Goal: Task Accomplishment & Management: Manage account settings

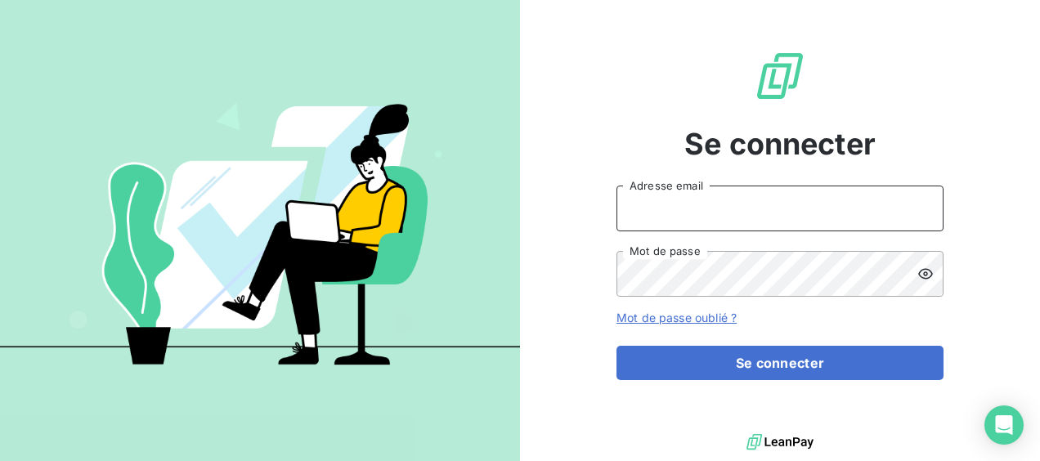
click at [409, 33] on input "Adresse email" at bounding box center [779, 209] width 327 height 46
type input "[EMAIL_ADDRESS][DOMAIN_NAME]"
click at [409, 33] on button "Se connecter" at bounding box center [779, 363] width 327 height 34
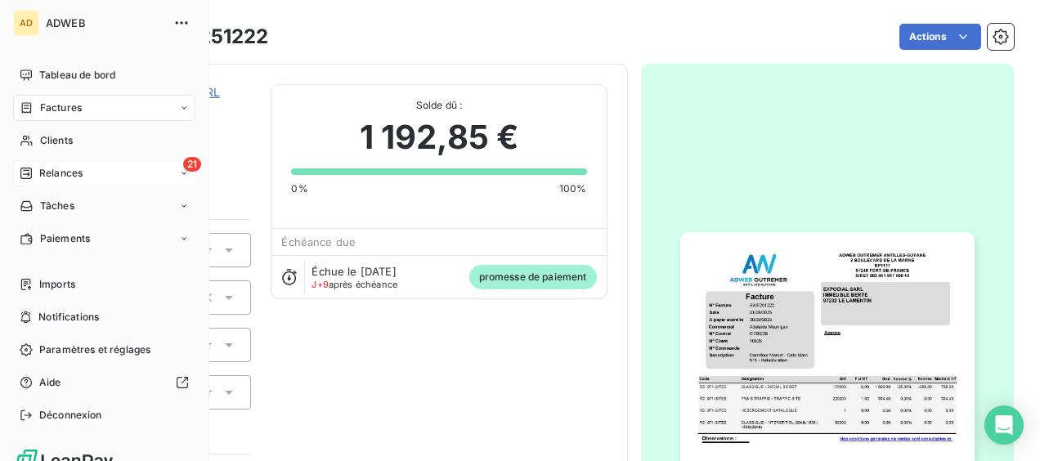
click at [38, 33] on div "Relances" at bounding box center [51, 173] width 63 height 15
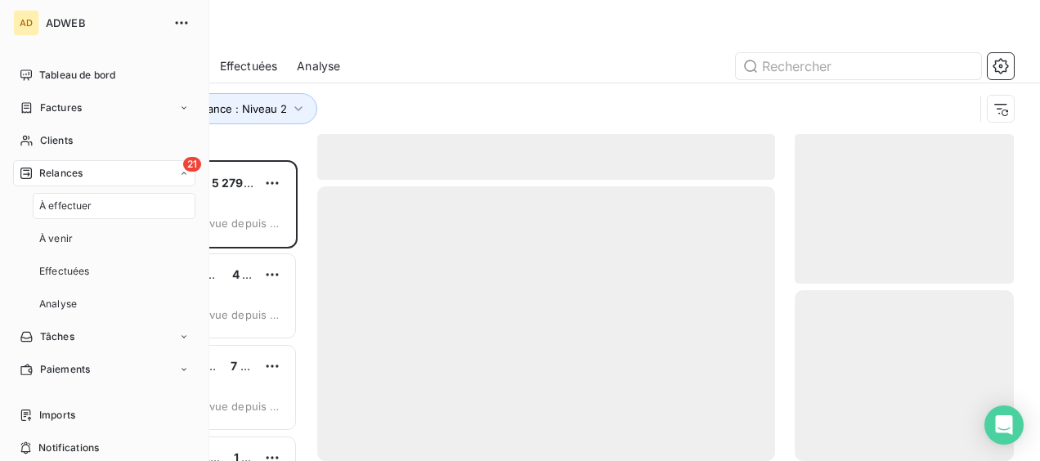
scroll to position [288, 206]
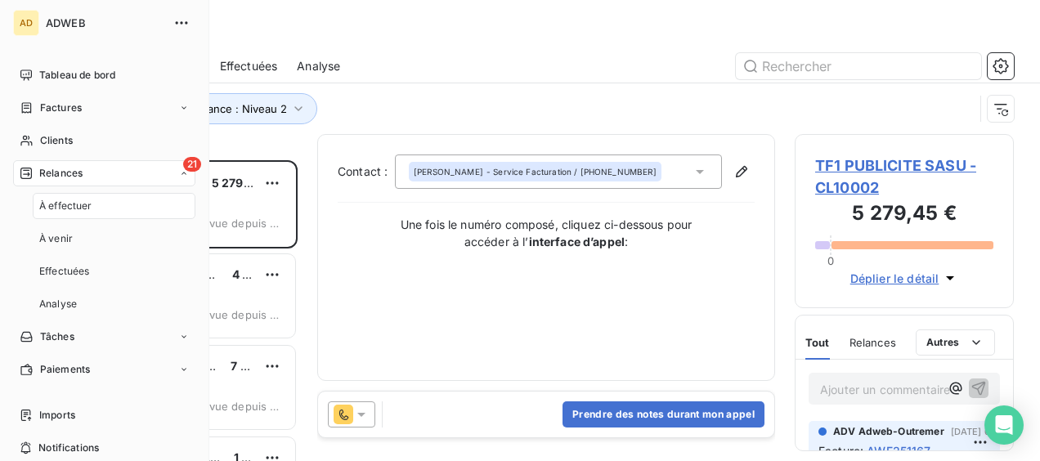
click at [74, 33] on span "À effectuer" at bounding box center [65, 206] width 53 height 15
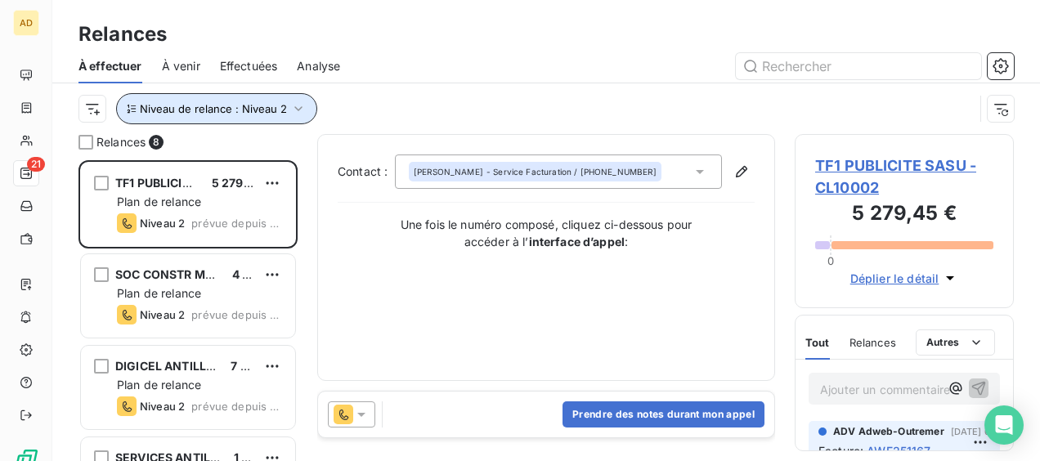
click at [296, 33] on icon "button" at bounding box center [298, 109] width 16 height 16
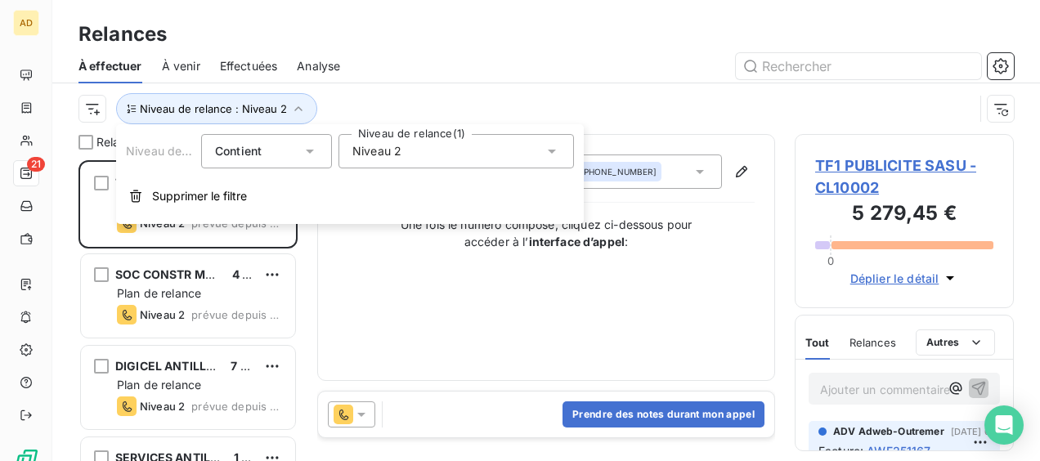
click at [409, 33] on div "Niveau 2" at bounding box center [455, 151] width 235 height 34
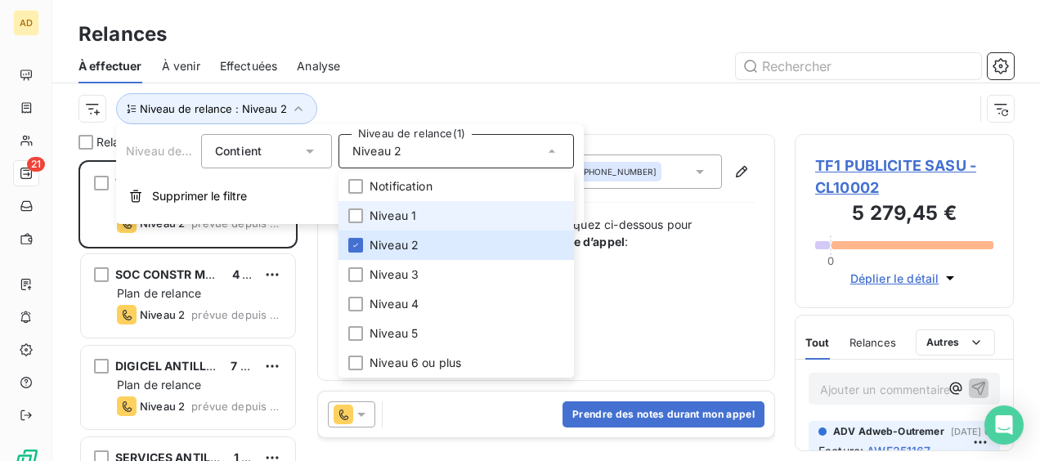
click at [369, 33] on li "Niveau 1" at bounding box center [455, 215] width 235 height 29
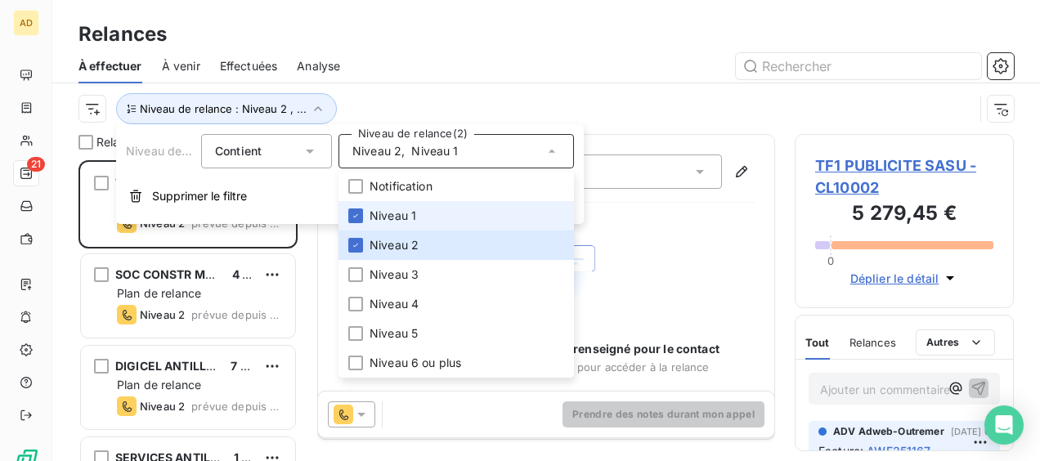
scroll to position [288, 206]
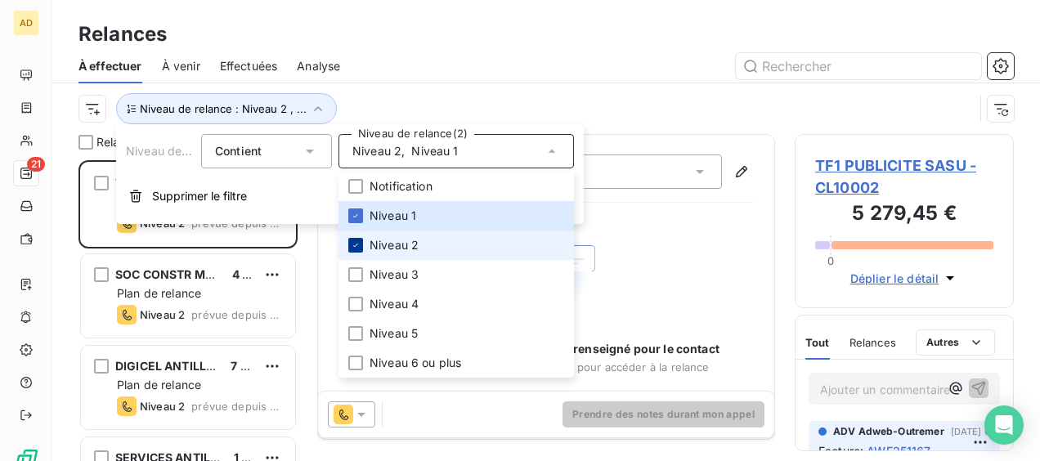
click at [356, 33] on div at bounding box center [355, 245] width 15 height 15
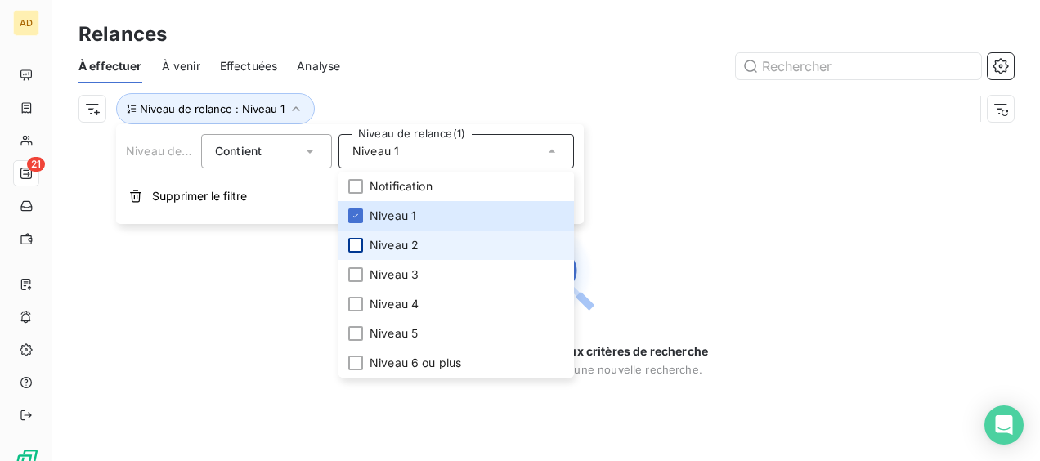
click at [356, 33] on div at bounding box center [355, 245] width 15 height 15
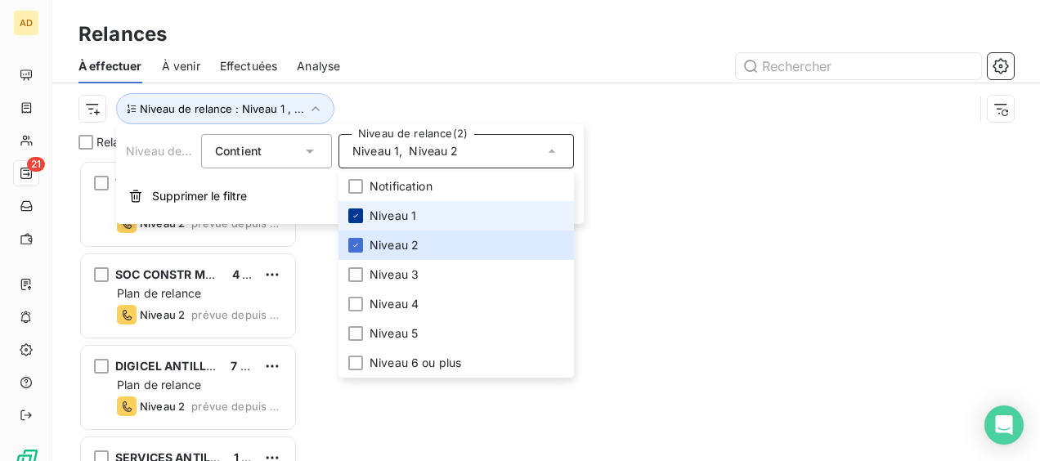
scroll to position [288, 206]
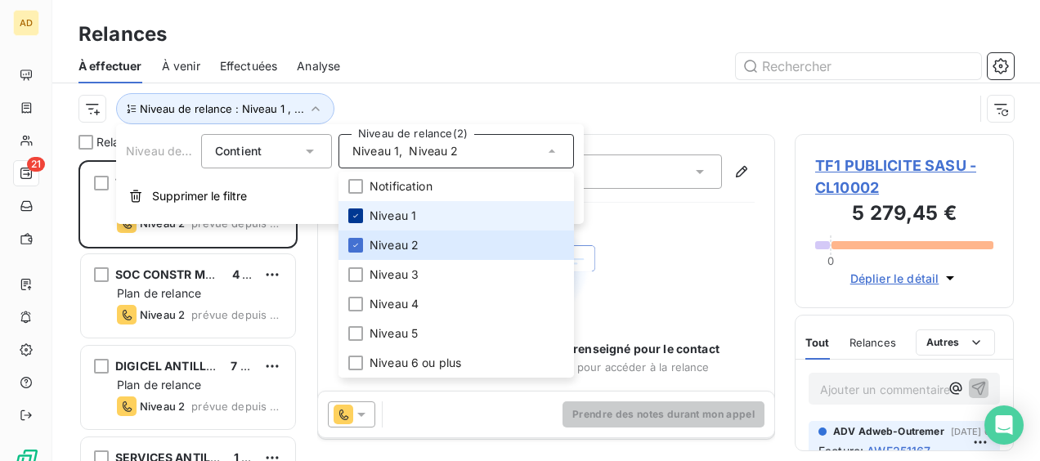
click at [359, 33] on icon at bounding box center [356, 216] width 10 height 10
click at [387, 33] on div at bounding box center [687, 66] width 654 height 26
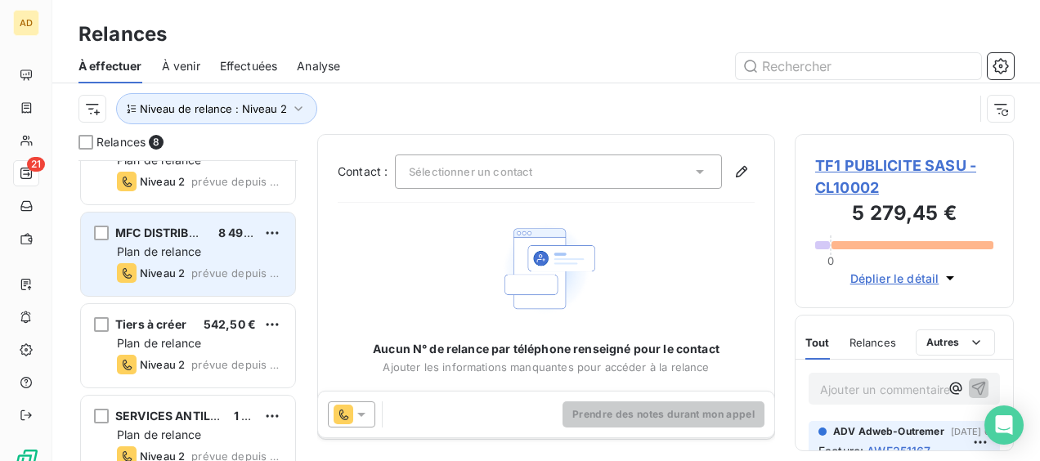
scroll to position [432, 0]
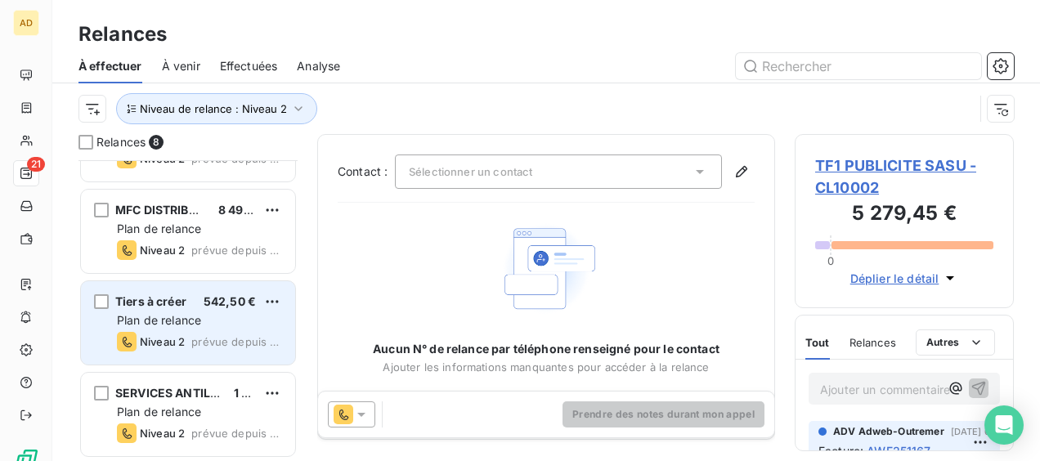
click at [208, 33] on div "Plan de relance" at bounding box center [199, 320] width 165 height 16
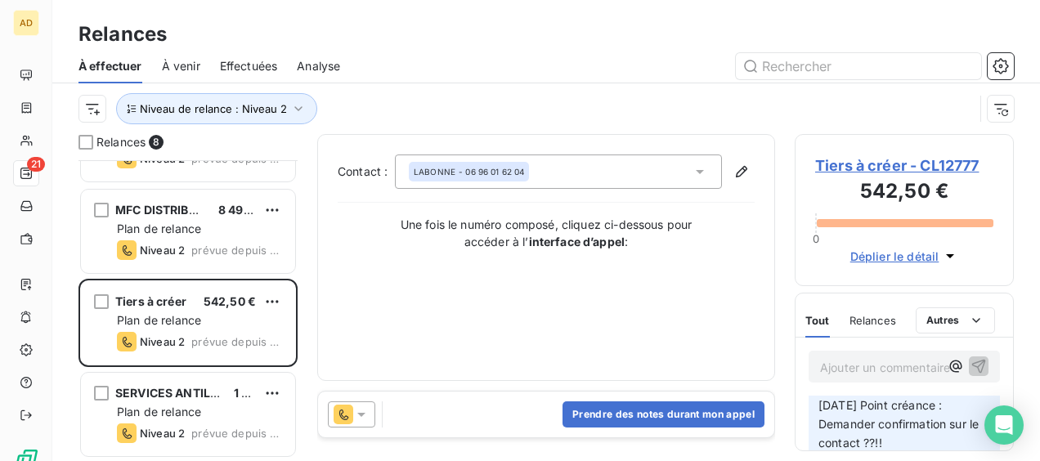
scroll to position [305, 0]
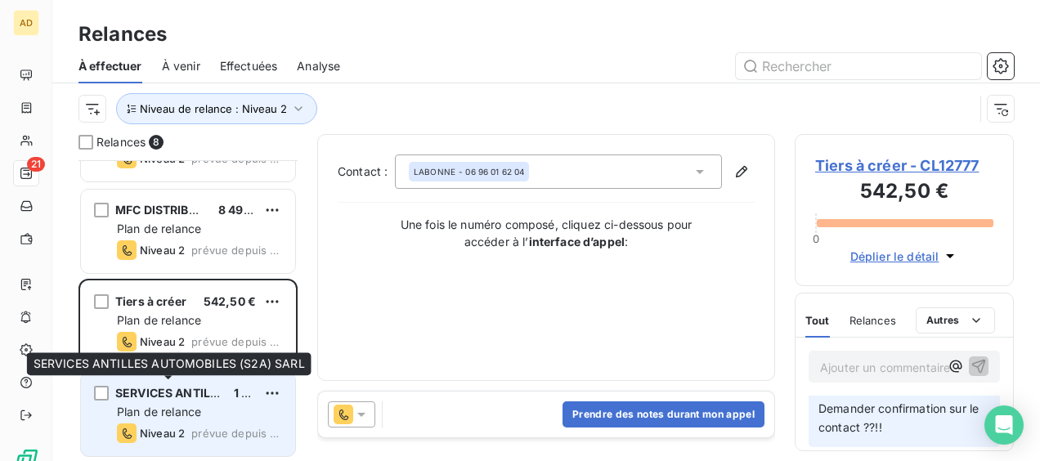
click at [180, 33] on span "SERVICES ANTILLES AUTOMOBILES (S2A) SARL" at bounding box center [250, 393] width 271 height 14
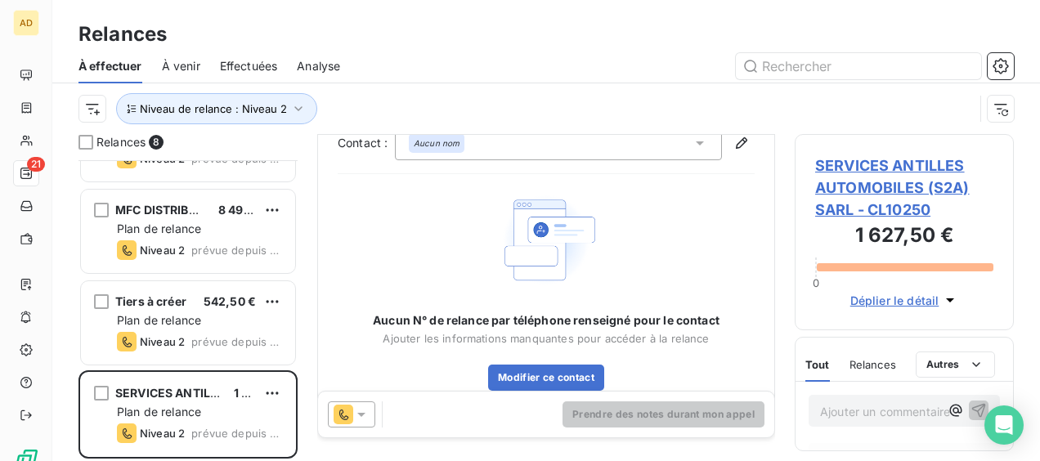
scroll to position [57, 0]
